Goal: Task Accomplishment & Management: Use online tool/utility

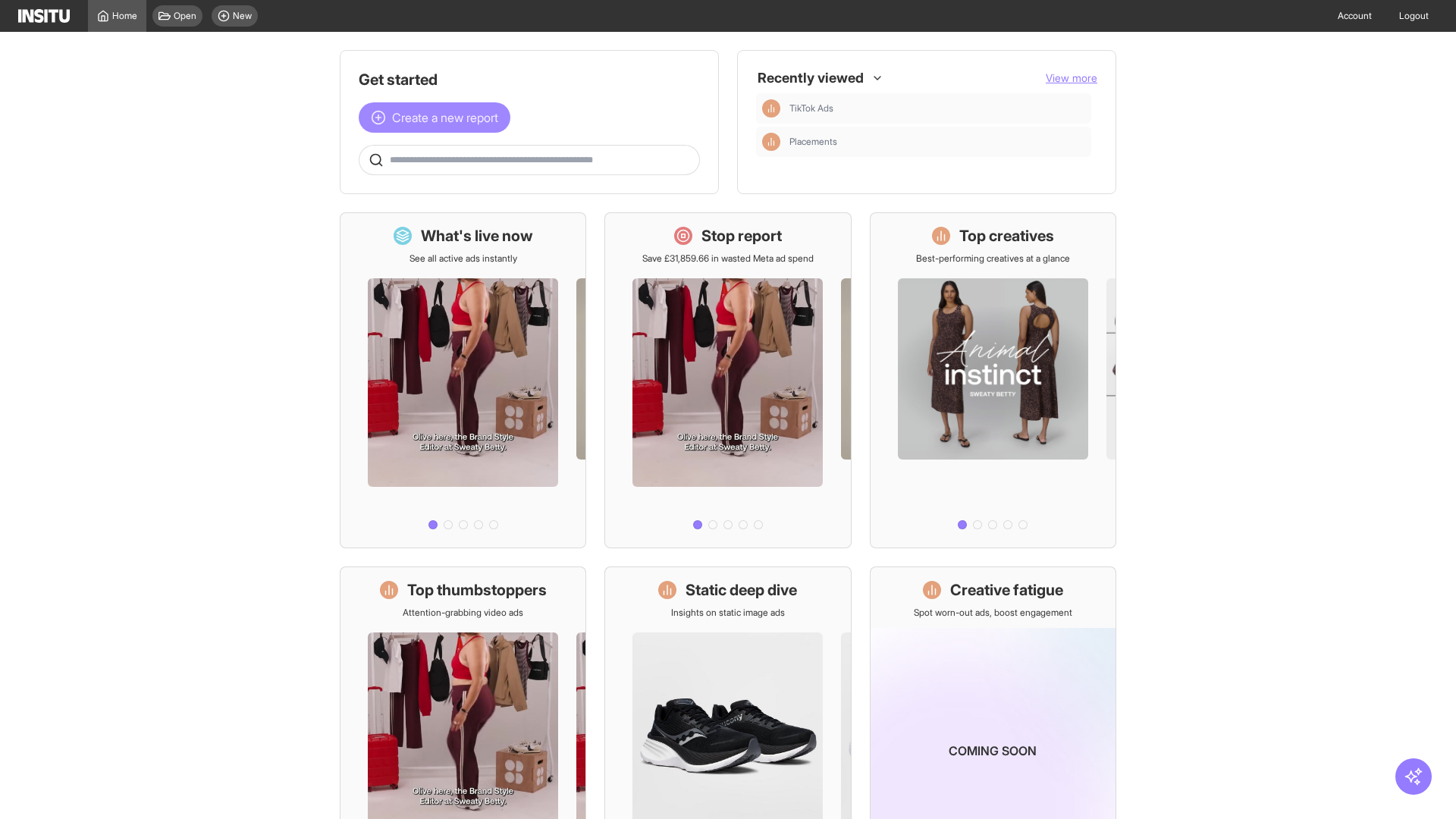
click at [438, 118] on span "Create a new report" at bounding box center [444, 118] width 106 height 18
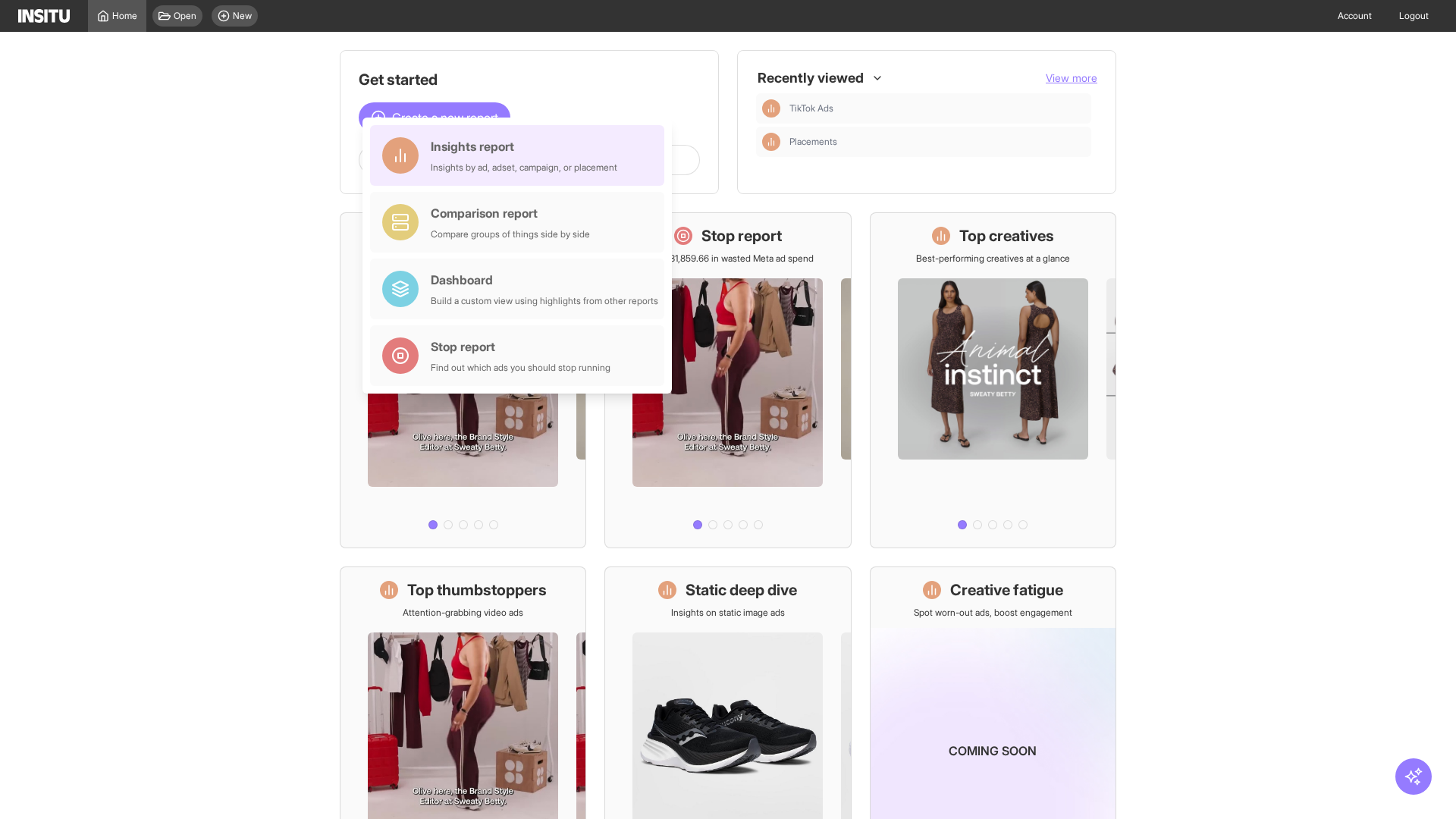
click at [521, 156] on div "Insights report Insights by ad, adset, campaign, or placement" at bounding box center [524, 156] width 186 height 37
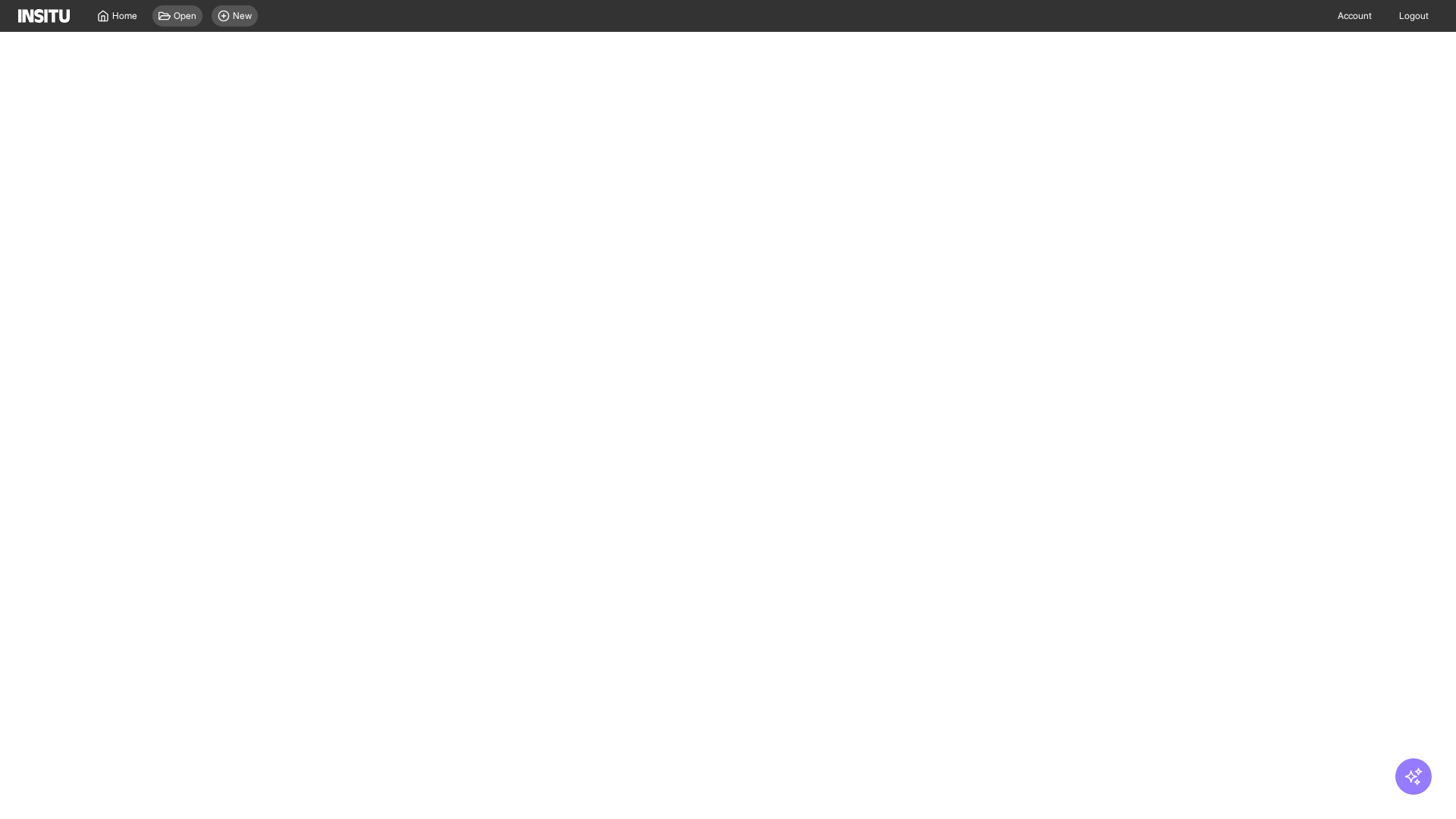
select select "**"
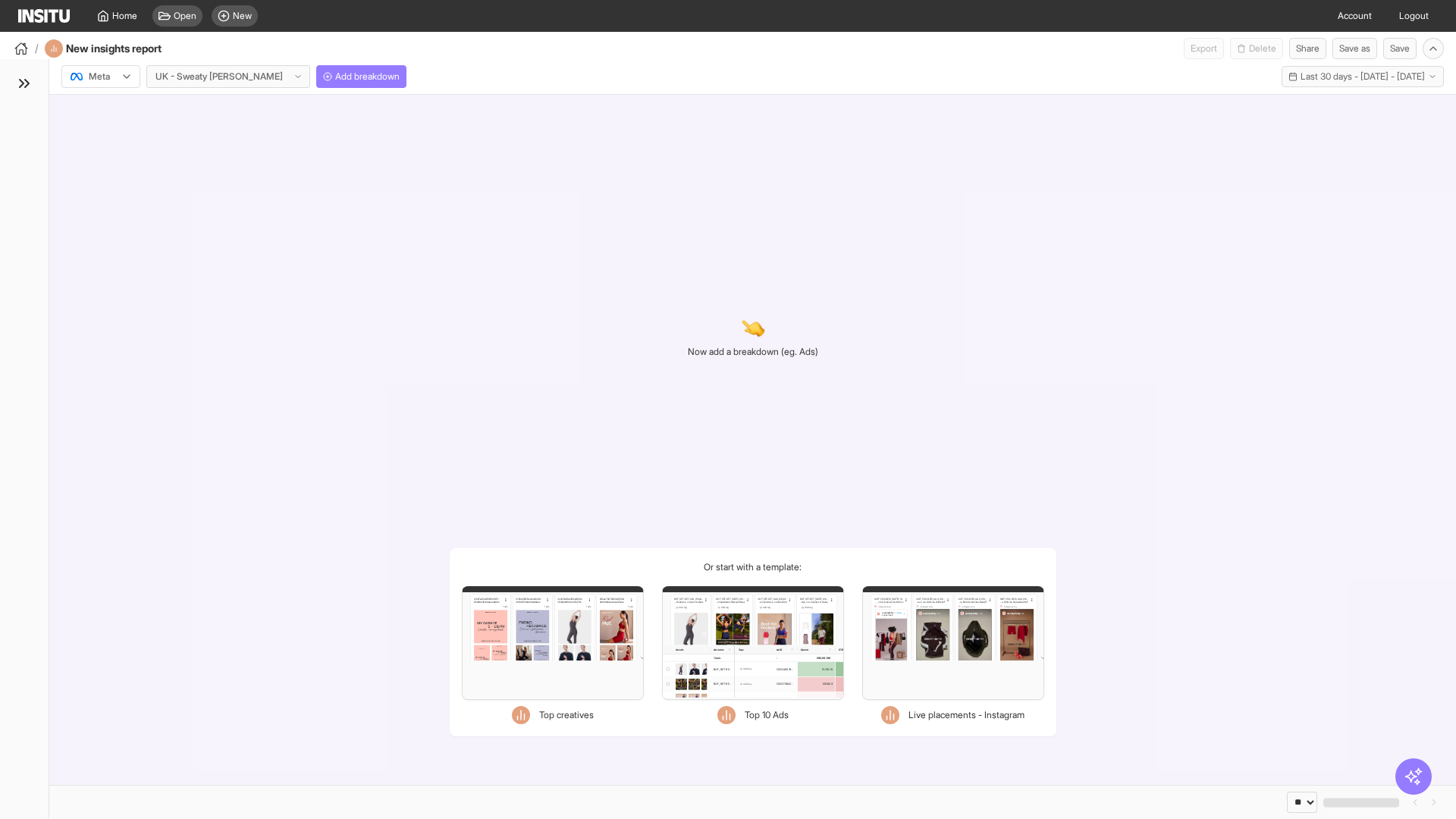
click at [101, 76] on div at bounding box center [90, 76] width 43 height 15
click at [100, 109] on span "Meta" at bounding box center [99, 109] width 21 height 14
click at [335, 76] on span "Add breakdown" at bounding box center [367, 76] width 64 height 12
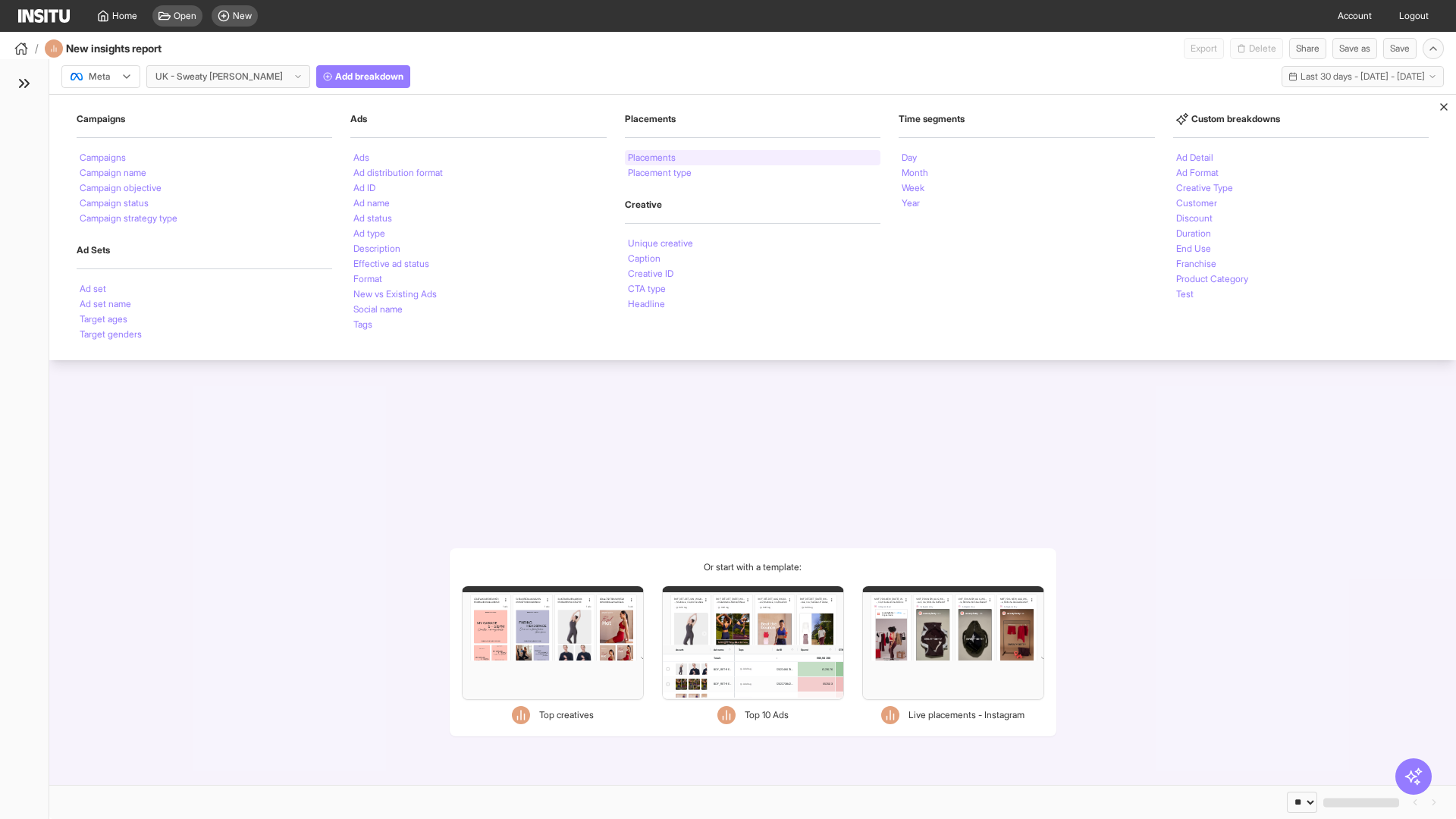
click at [652, 158] on li "Placements" at bounding box center [651, 158] width 48 height 9
